Goal: Task Accomplishment & Management: Manage account settings

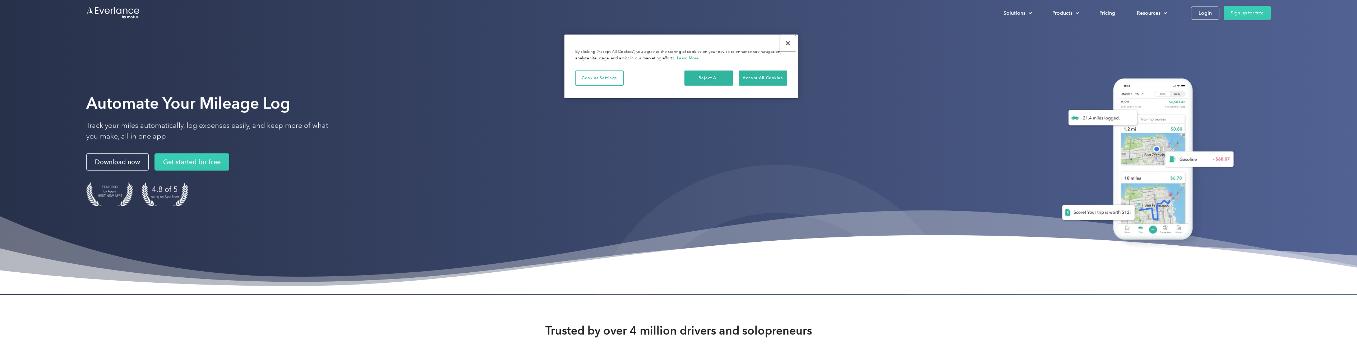
click at [788, 44] on button "Close" at bounding box center [788, 43] width 16 height 16
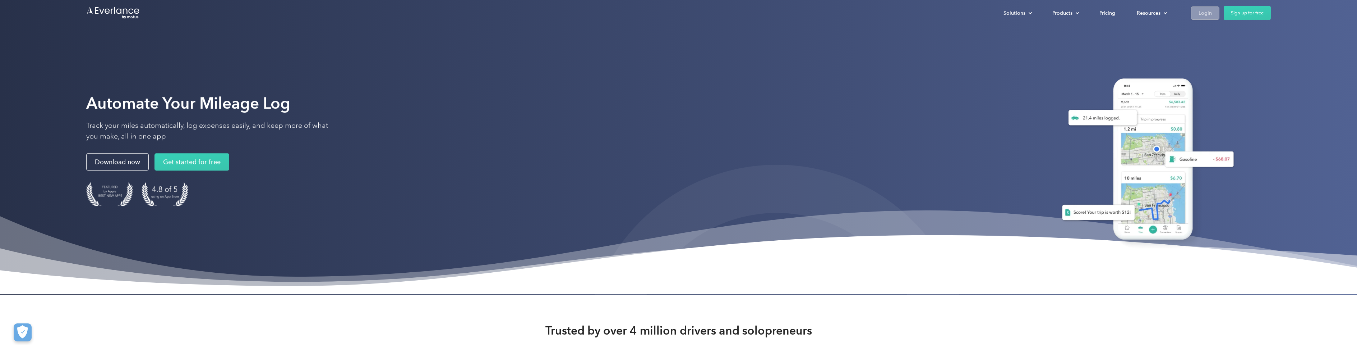
click at [1199, 15] on div "Login" at bounding box center [1204, 13] width 13 height 9
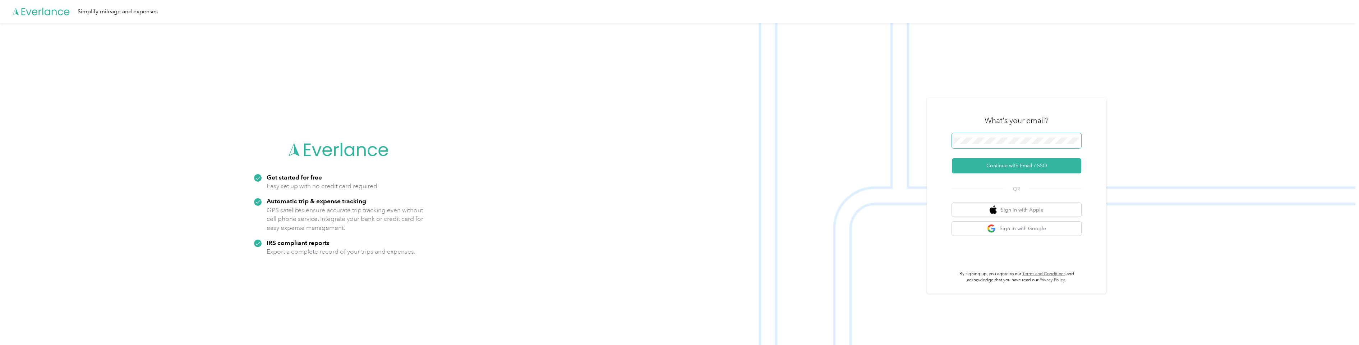
click at [959, 145] on span at bounding box center [1016, 140] width 129 height 15
click at [1027, 166] on button "Continue with Email / SSO" at bounding box center [1016, 165] width 129 height 15
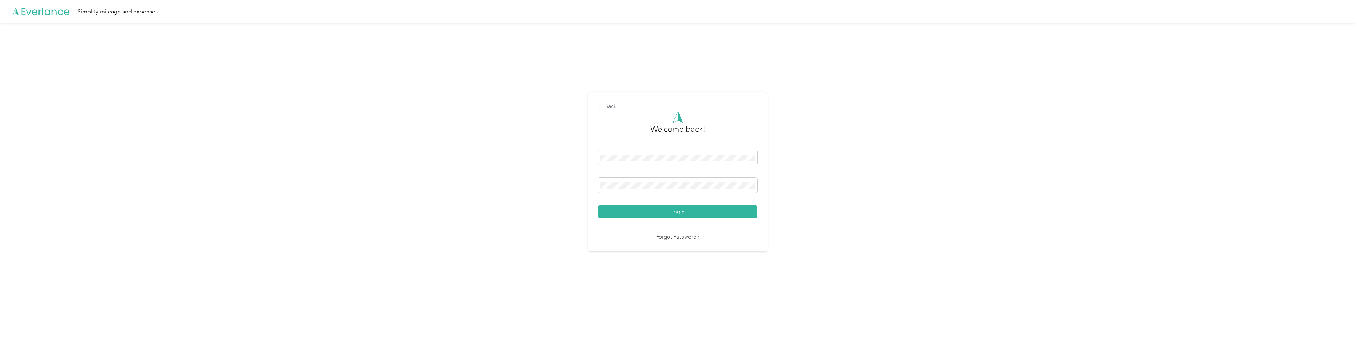
click at [598, 205] on button "Login" at bounding box center [678, 211] width 160 height 13
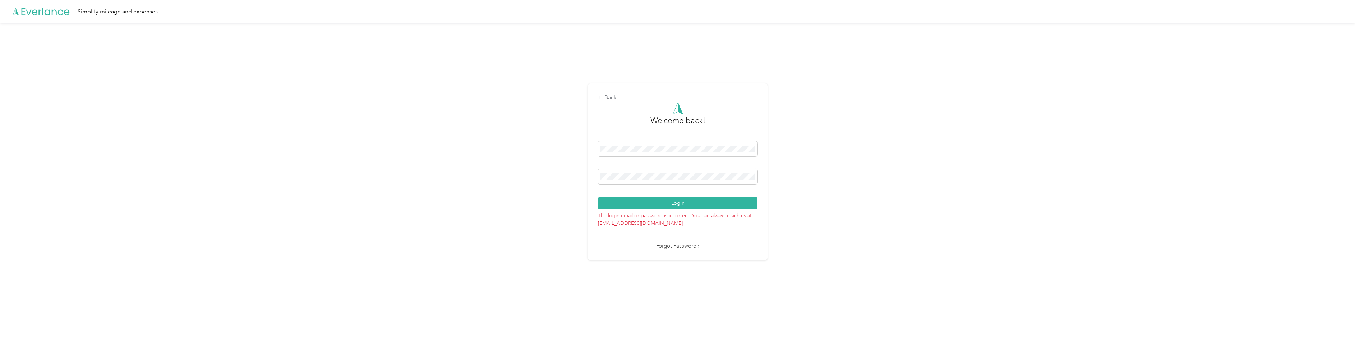
click at [598, 197] on button "Login" at bounding box center [678, 203] width 160 height 13
click at [684, 245] on link "Forgot Password?" at bounding box center [677, 246] width 43 height 8
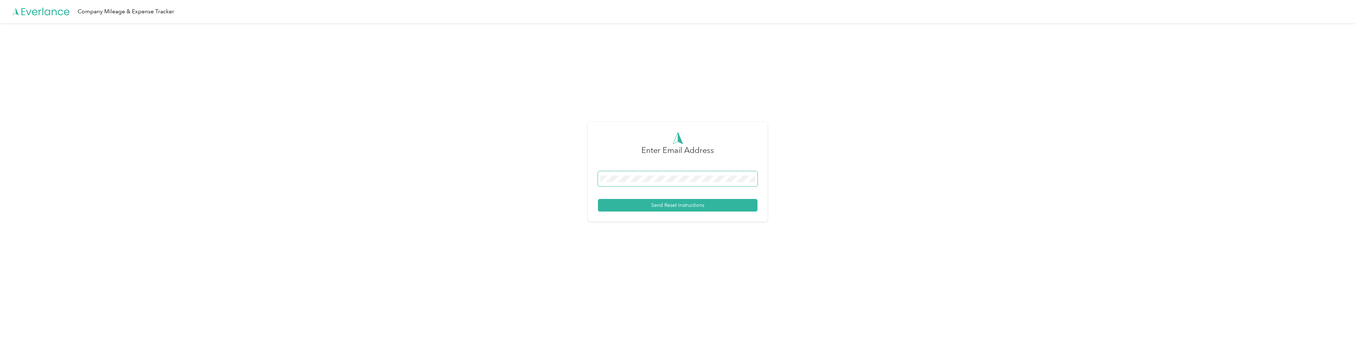
click at [689, 183] on span at bounding box center [678, 178] width 160 height 15
click at [598, 199] on button "Send Reset Instructions" at bounding box center [678, 205] width 160 height 13
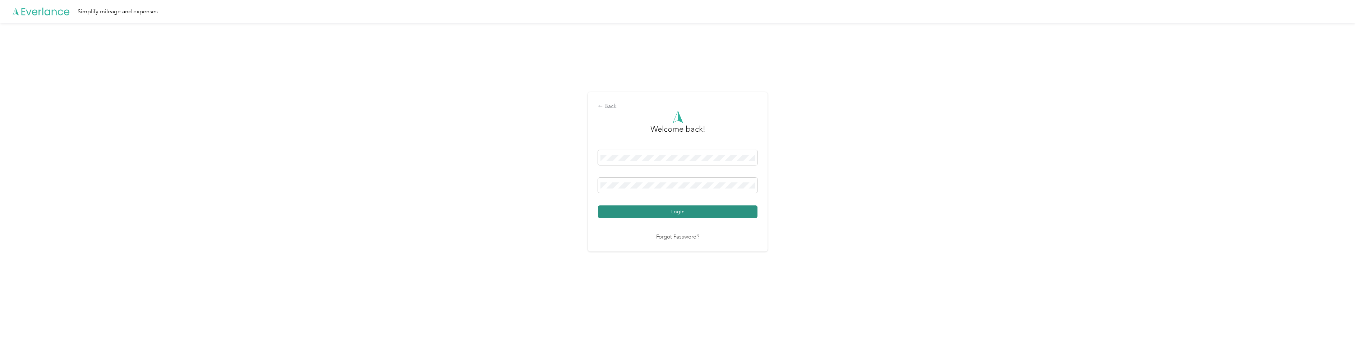
click at [654, 216] on button "Login" at bounding box center [678, 211] width 160 height 13
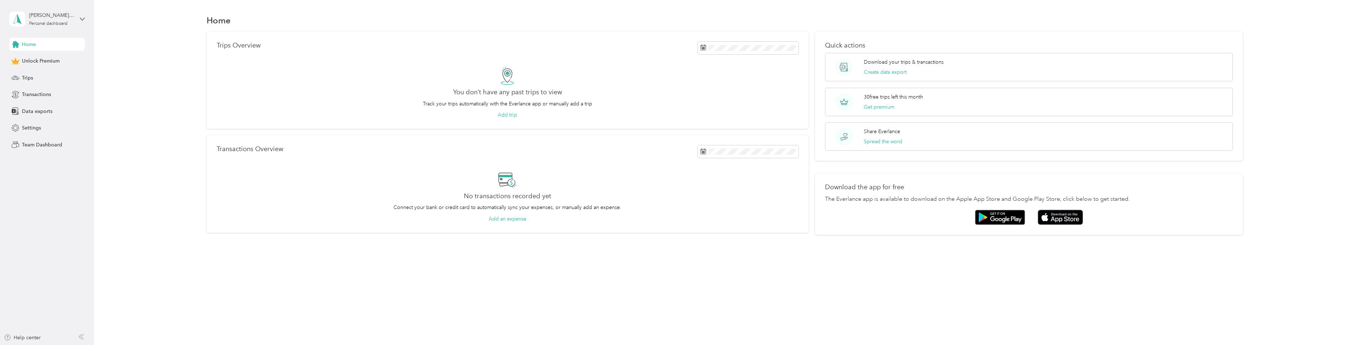
click at [115, 227] on div "Trips Overview You don’t have any past trips to view Track your trips automatic…" at bounding box center [724, 133] width 1243 height 203
click at [27, 75] on span "Trips" at bounding box center [27, 78] width 11 height 8
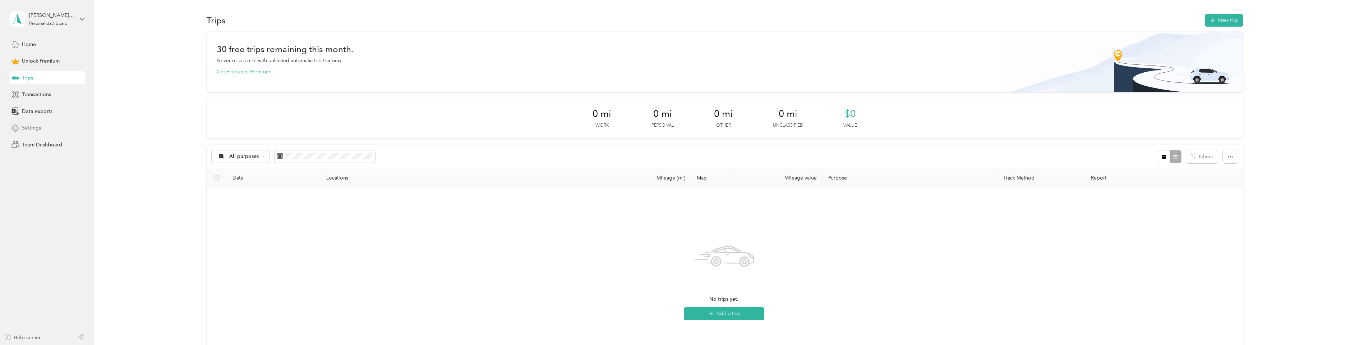
click at [31, 127] on span "Settings" at bounding box center [31, 128] width 19 height 8
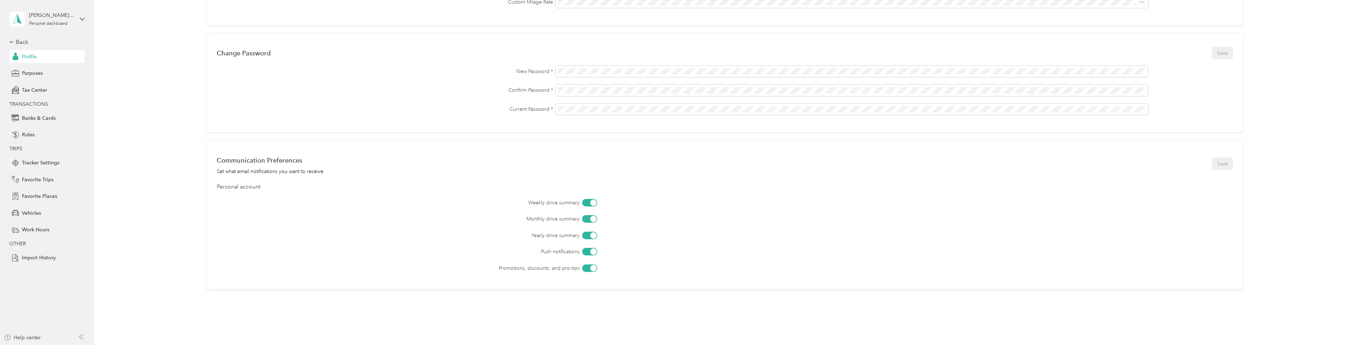
scroll to position [206, 0]
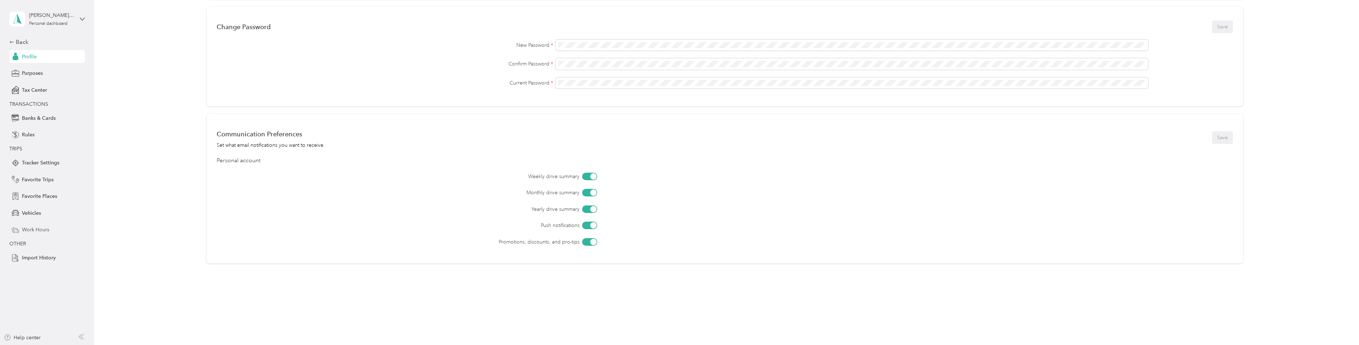
click at [33, 225] on div "Work Hours" at bounding box center [46, 229] width 75 height 13
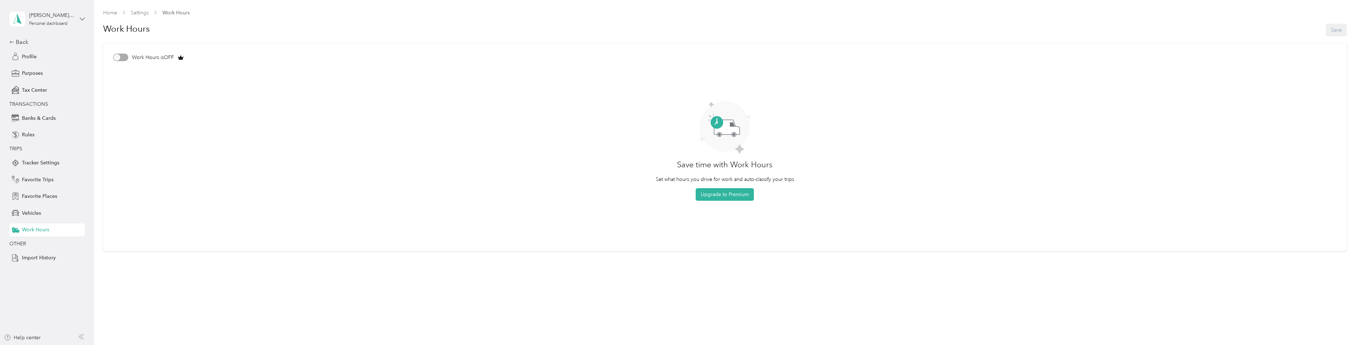
click at [80, 19] on icon at bounding box center [82, 19] width 5 height 5
click at [122, 57] on div "Work Hours is OFF" at bounding box center [724, 58] width 1223 height 8
click at [83, 19] on icon at bounding box center [82, 19] width 4 height 3
click at [67, 61] on div "Log out" at bounding box center [105, 57] width 182 height 13
